Goal: Find specific page/section: Find specific page/section

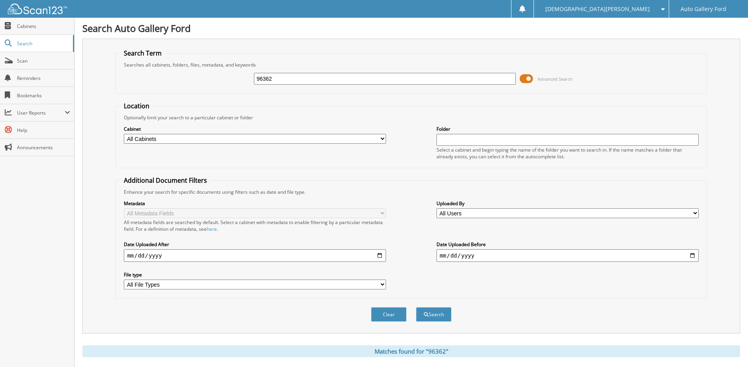
drag, startPoint x: 252, startPoint y: 77, endPoint x: 148, endPoint y: 86, distance: 104.5
click at [210, 83] on div "96362 Advanced Search" at bounding box center [411, 78] width 582 height 21
type input "6"
type input "[PERSON_NAME]"
click at [416, 307] on button "Search" at bounding box center [433, 314] width 35 height 15
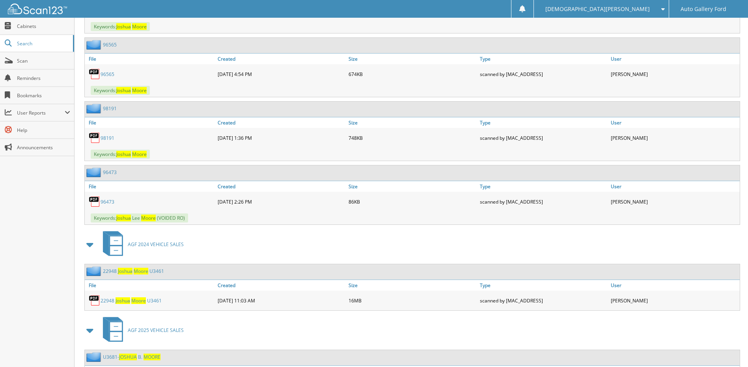
scroll to position [434, 0]
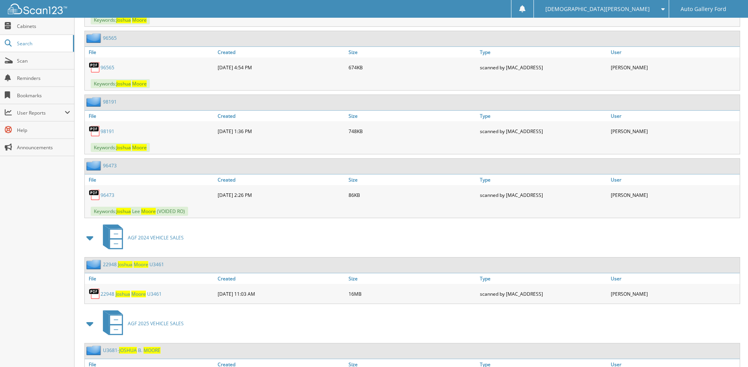
click at [139, 293] on span "M o o r e" at bounding box center [138, 294] width 15 height 7
